Goal: Task Accomplishment & Management: Use online tool/utility

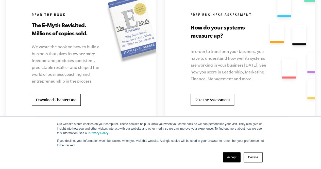
scroll to position [1039, 0]
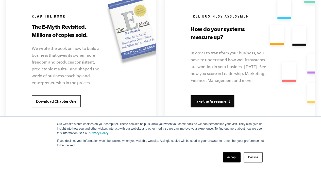
click at [210, 102] on link "Take the Assessment" at bounding box center [212, 101] width 44 height 12
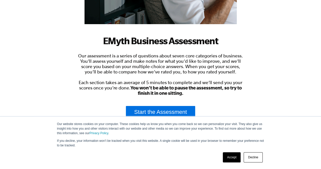
scroll to position [131, 0]
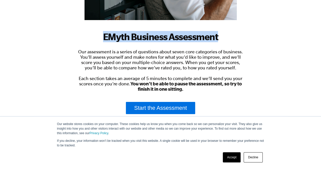
drag, startPoint x: 105, startPoint y: 35, endPoint x: 222, endPoint y: 36, distance: 116.8
click at [222, 36] on h1 "EMyth Business Assessment" at bounding box center [160, 36] width 167 height 11
copy h1 "EMyth Business Assessment"
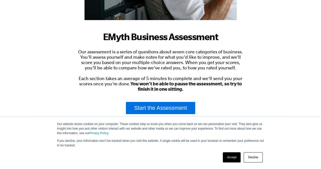
click at [230, 156] on link "Accept" at bounding box center [231, 157] width 18 height 10
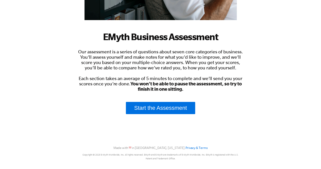
scroll to position [0, 0]
